Goal: Transaction & Acquisition: Purchase product/service

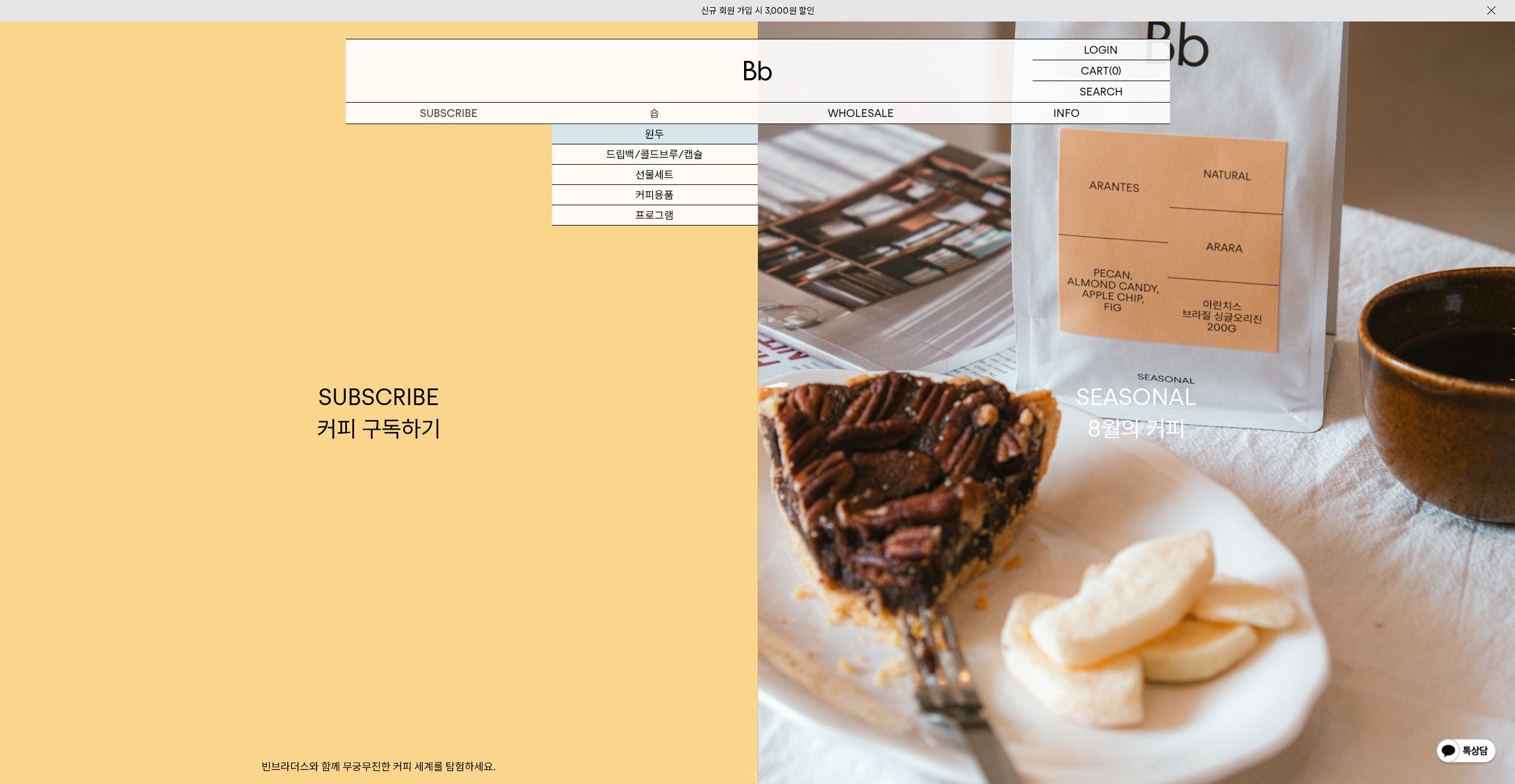
click at [656, 132] on link "원두" at bounding box center [655, 134] width 206 height 20
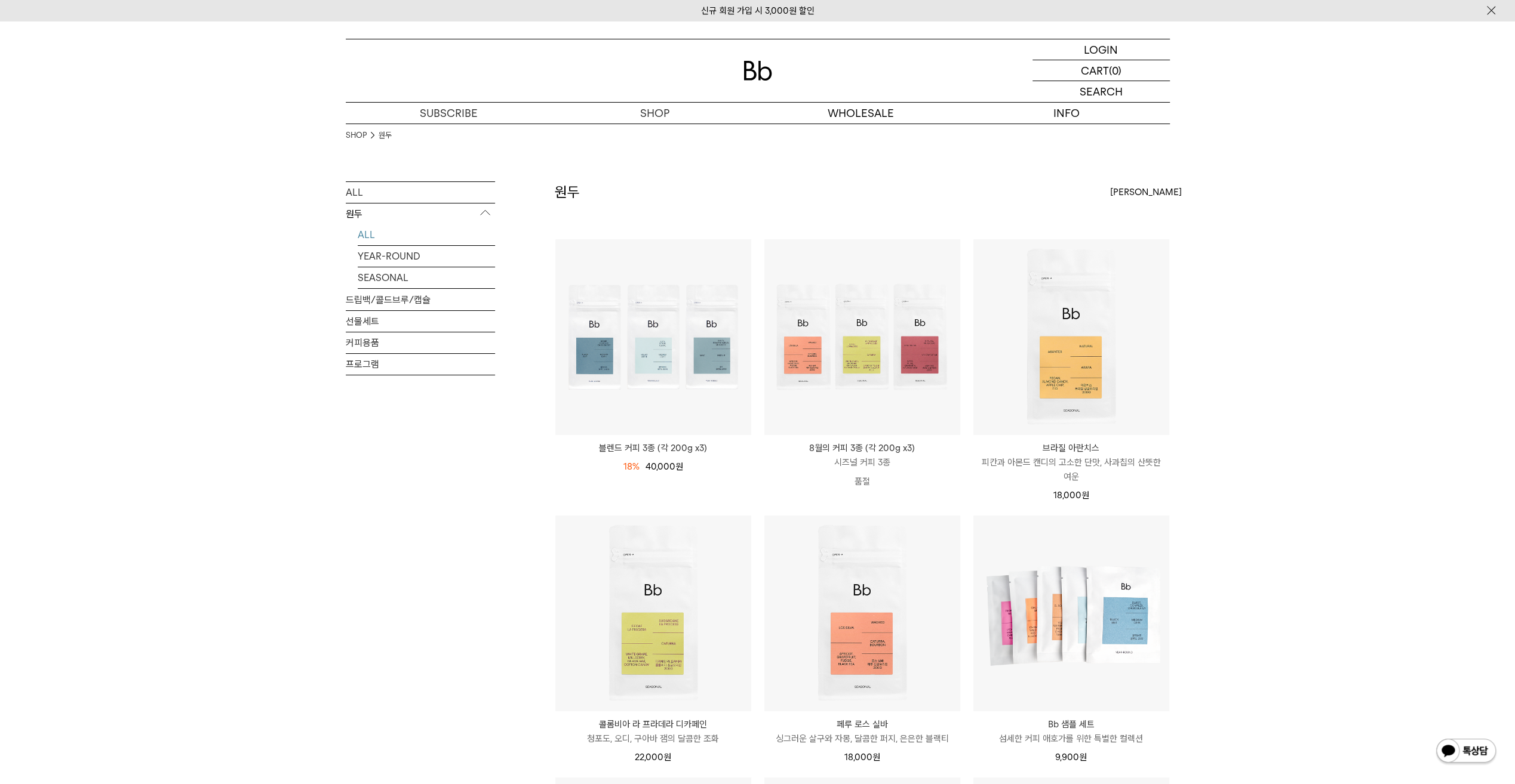
click at [1360, 504] on div "SHOP 원두 ALL 원두 ALL YEAR-ROUND SEASONAL 드립백/콜드브루/캡슐 선물세트 커피용품 프로그램 원두 [PERSON_NA…" at bounding box center [757, 771] width 1515 height 1297
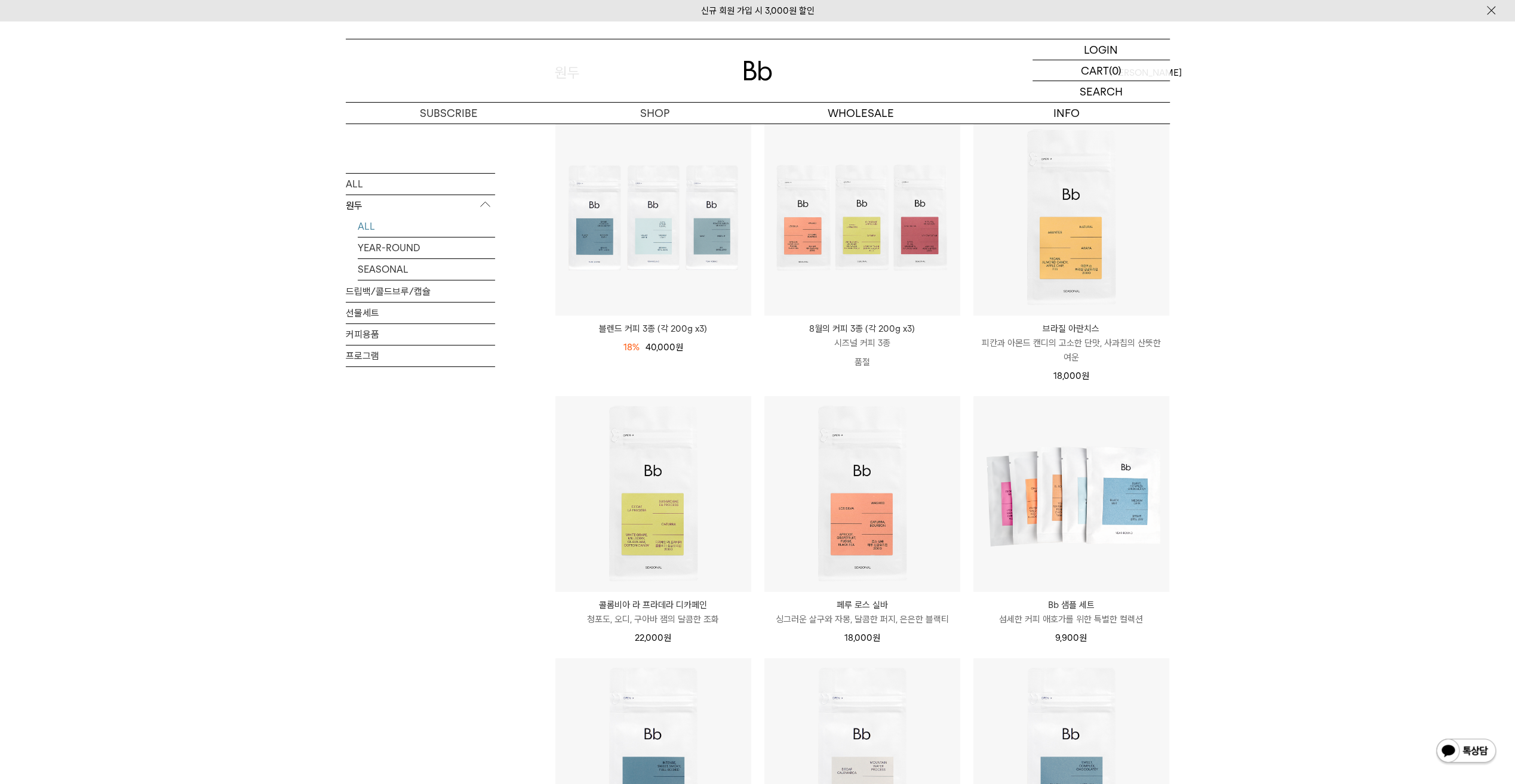
scroll to position [298, 0]
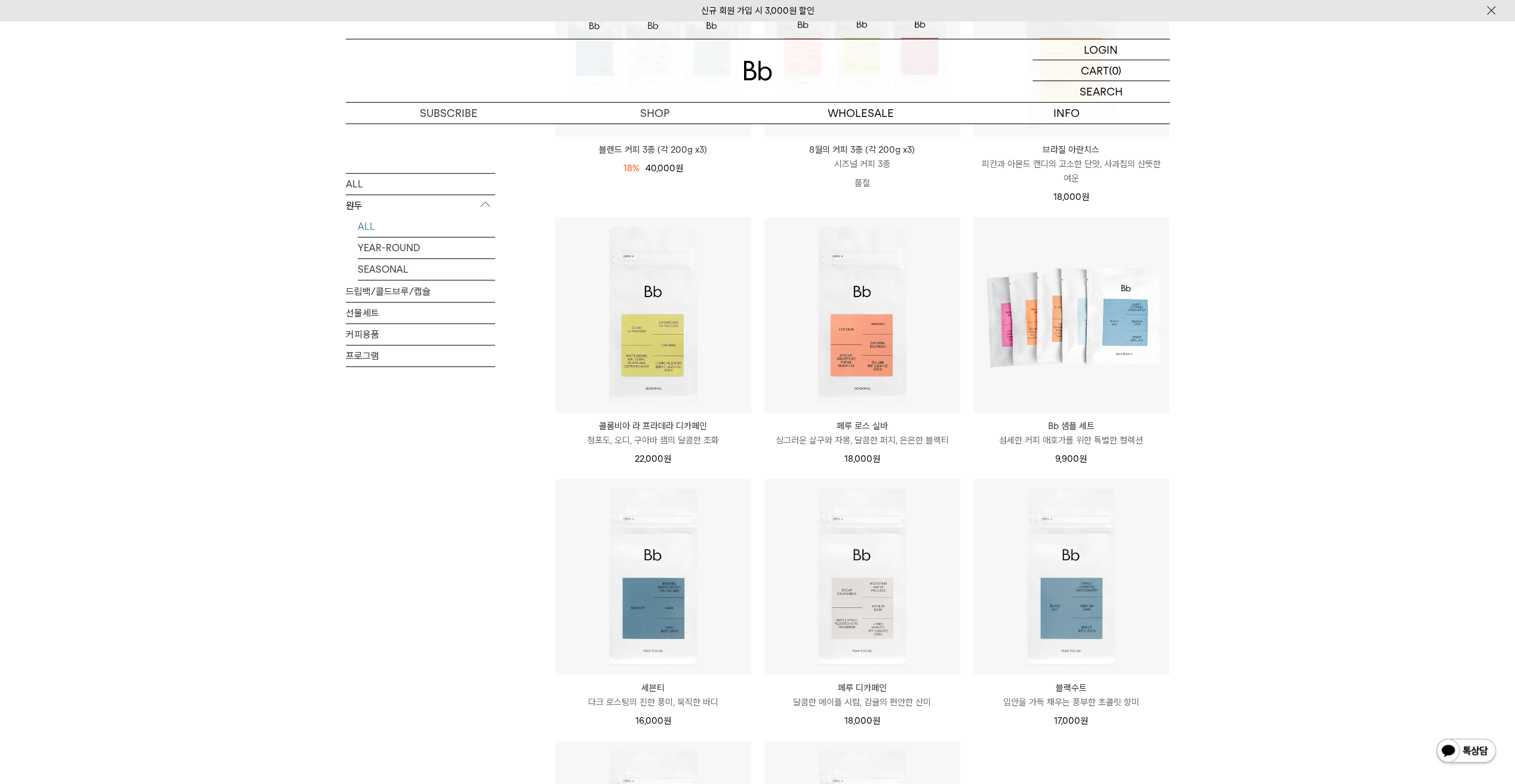
click at [1360, 504] on div "SHOP 원두 ALL 원두 ALL YEAR-ROUND SEASONAL 드립백/콜드브루/캡슐 선물세트 커피용품 프로그램 원두 [PERSON_NA…" at bounding box center [757, 473] width 1515 height 1297
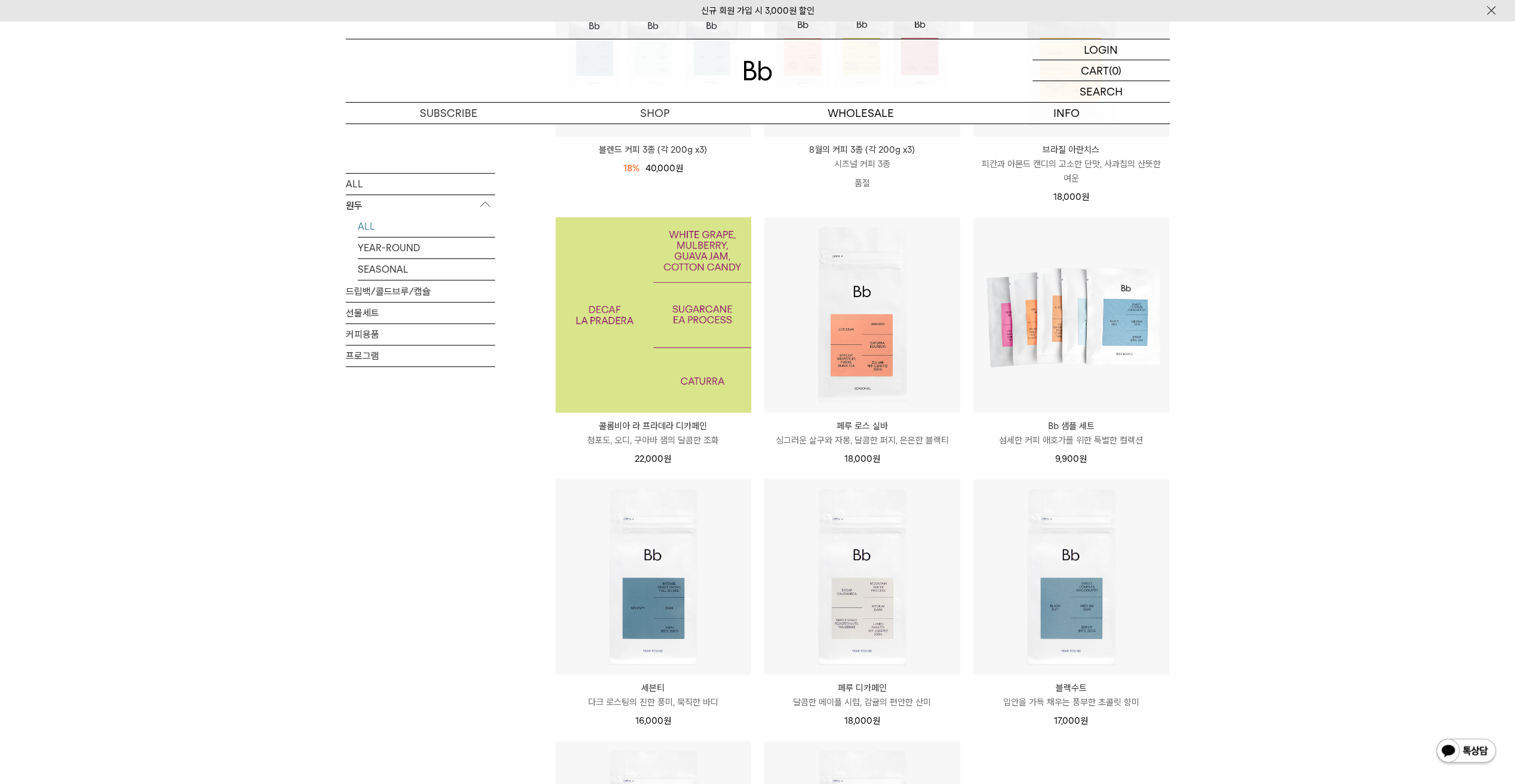
click at [659, 321] on img at bounding box center [653, 315] width 195 height 195
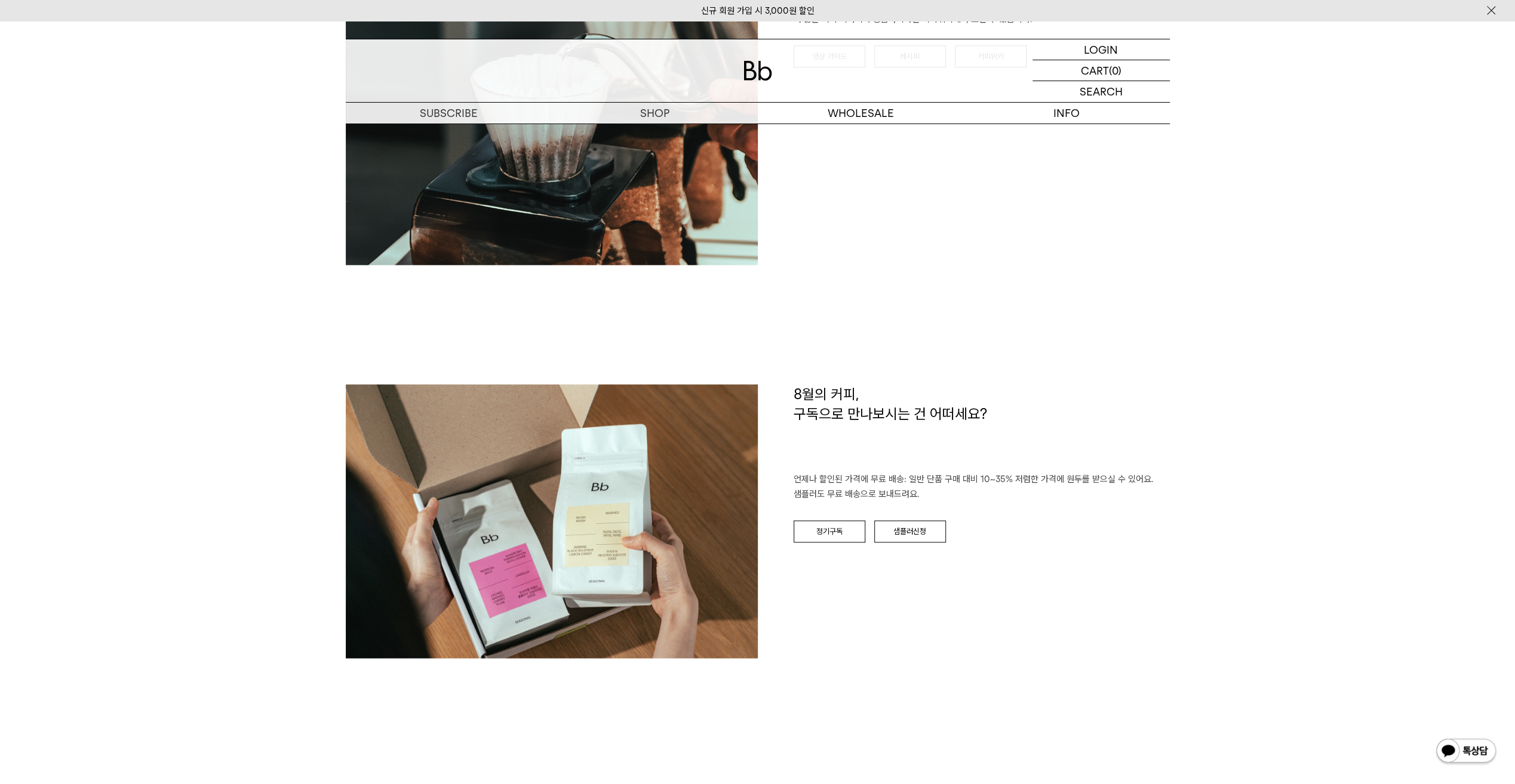
scroll to position [1552, 0]
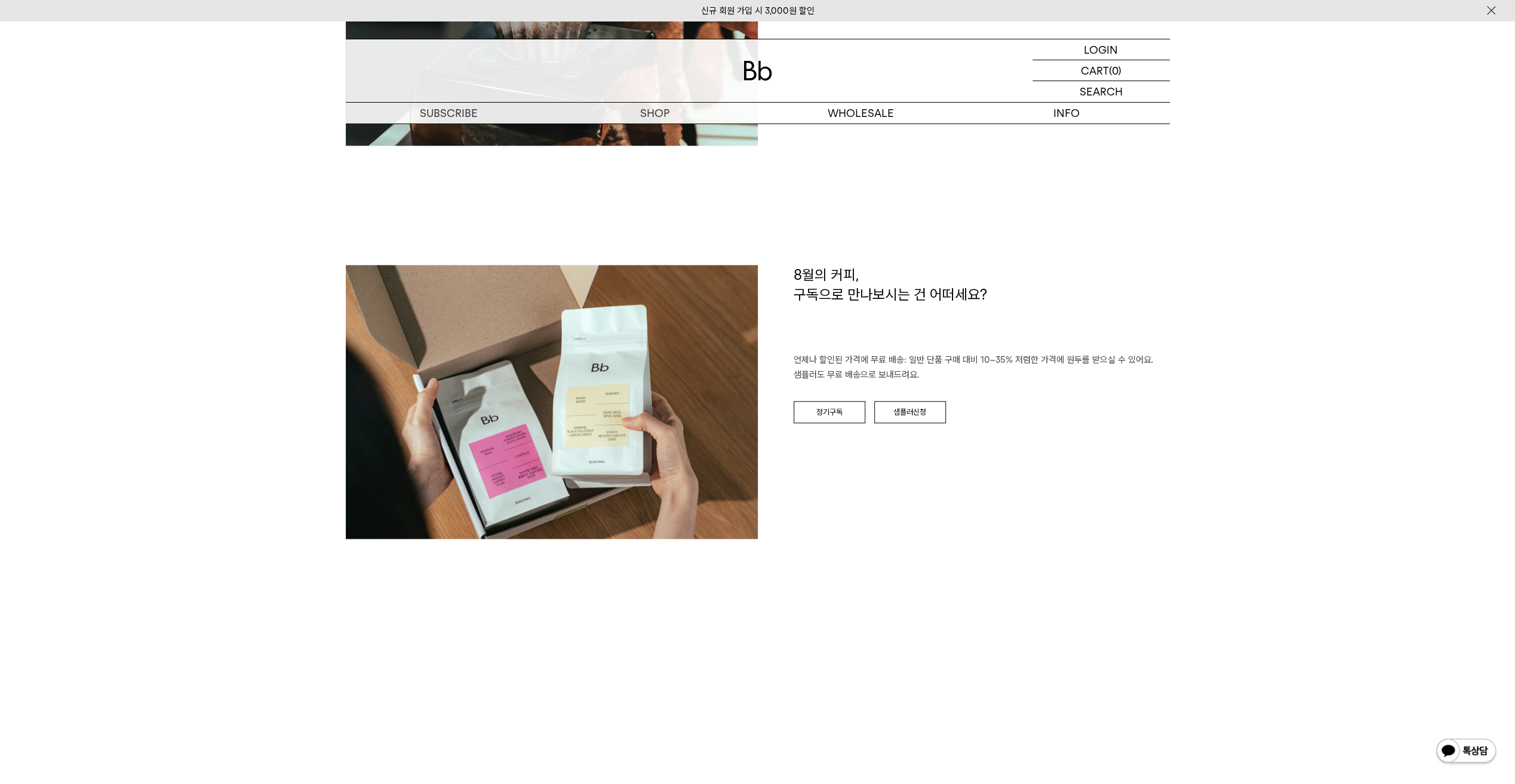
click at [1344, 497] on div "SHOP 숍 ALL 원두 ALL YEAR-ROUND SEASONAL 드립백/콜드브루/캡슐 선물세트 커피용품 프로그램 SHOP 원두 SEASON…" at bounding box center [757, 451] width 1515 height 3964
